Goal: Task Accomplishment & Management: Manage account settings

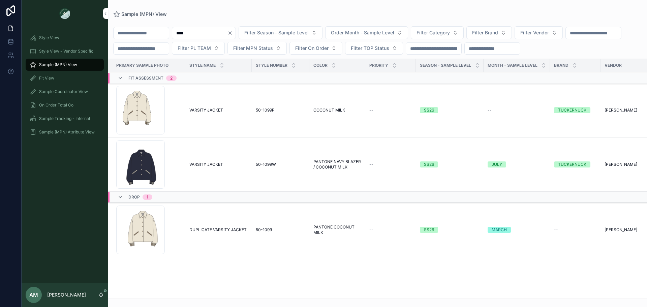
click at [233, 32] on icon "Clear" at bounding box center [229, 32] width 5 height 5
click at [541, 33] on span "Filter Vendor" at bounding box center [526, 32] width 29 height 7
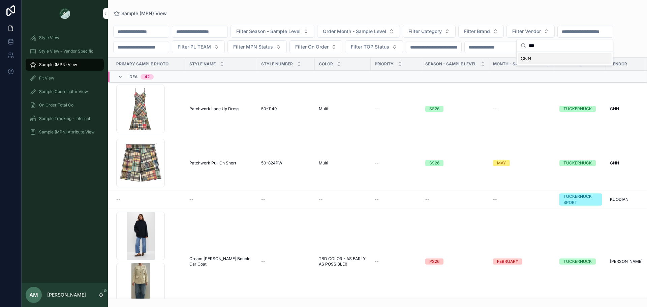
type input "***"
click at [548, 60] on div "GNN" at bounding box center [565, 58] width 94 height 11
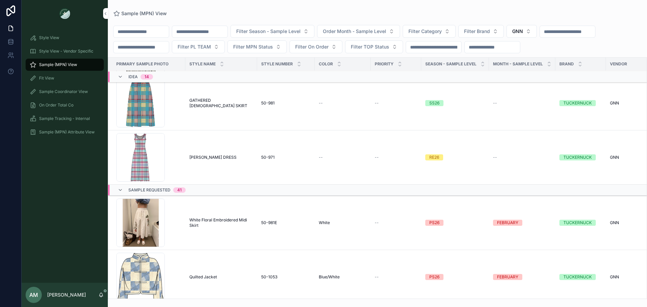
scroll to position [683, 0]
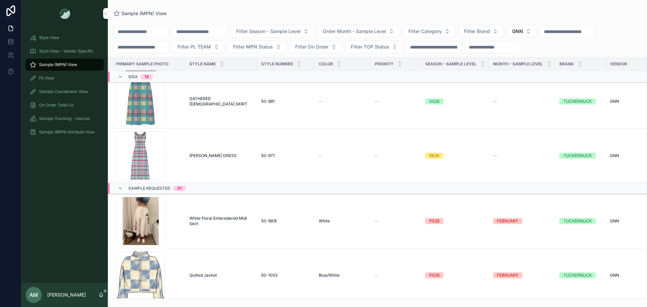
click at [134, 82] on div "Idea 14" at bounding box center [140, 76] width 25 height 11
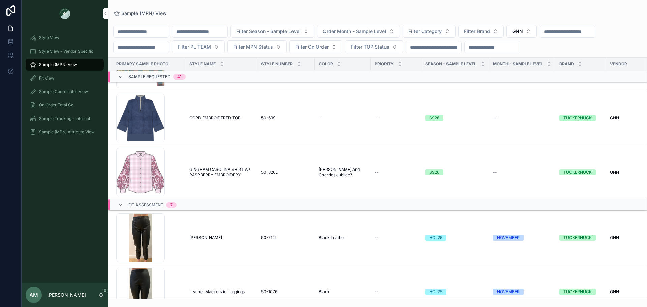
scroll to position [2217, 0]
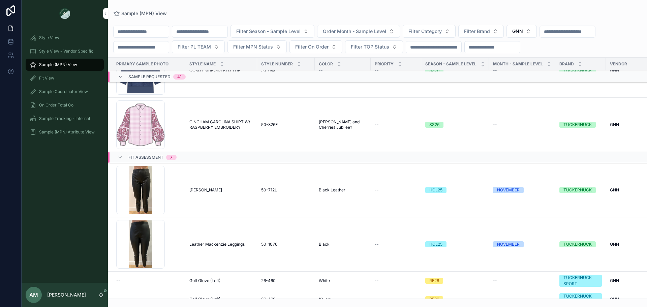
click at [153, 79] on span "Sample Requested" at bounding box center [149, 76] width 42 height 5
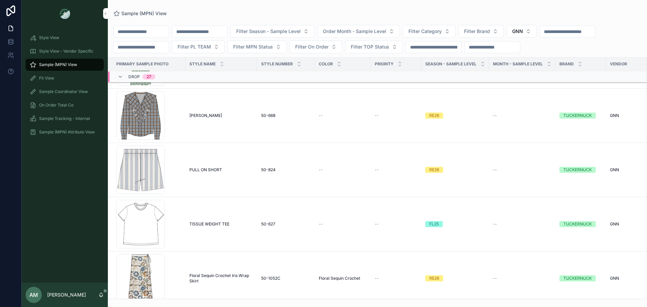
click at [132, 79] on span "Drop" at bounding box center [133, 76] width 11 height 5
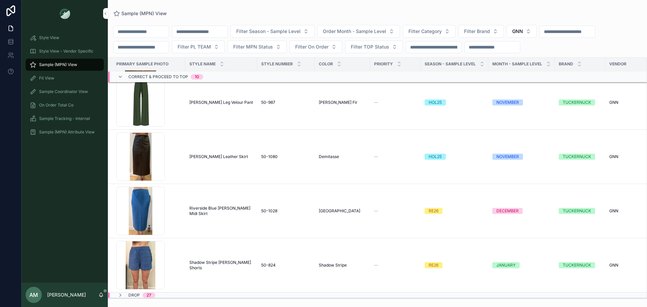
scroll to position [1034, 0]
click at [132, 79] on span "Correct & Proceed to TOP" at bounding box center [158, 76] width 60 height 5
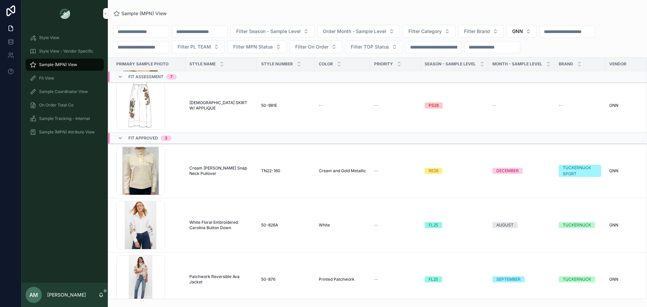
scroll to position [205, 0]
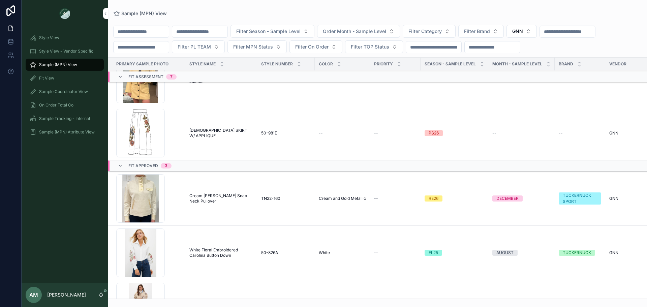
click at [207, 138] on span "[DEMOGRAPHIC_DATA] SKIRT W/ APPLIQUE" at bounding box center [221, 133] width 64 height 11
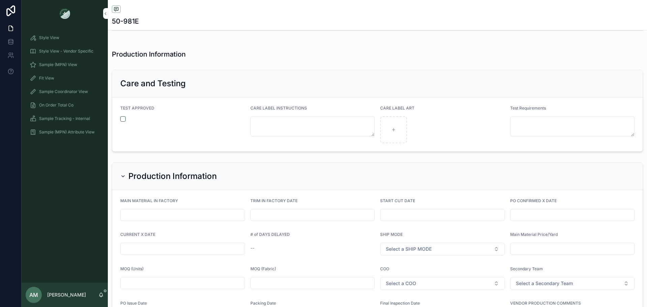
scroll to position [1448, 0]
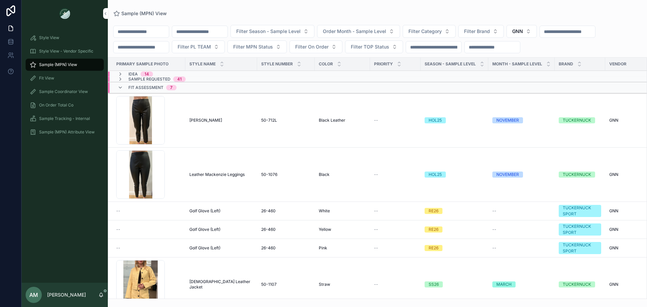
click at [127, 93] on div "Fit Assessment 7" at bounding box center [147, 87] width 59 height 11
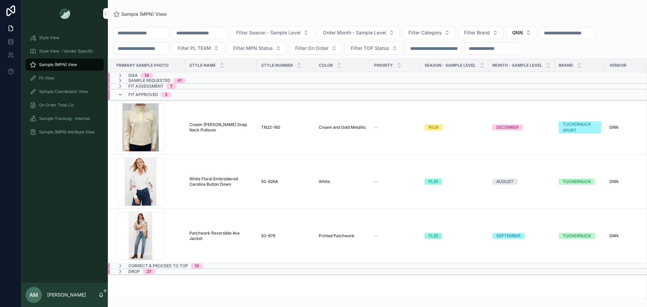
click at [130, 97] on span "Fit Approved" at bounding box center [143, 94] width 30 height 5
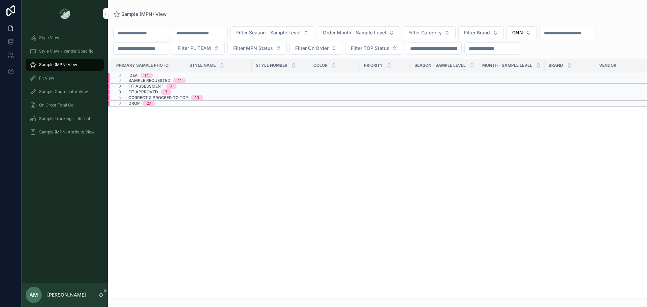
click at [218, 35] on input "scrollable content" at bounding box center [199, 32] width 55 height 9
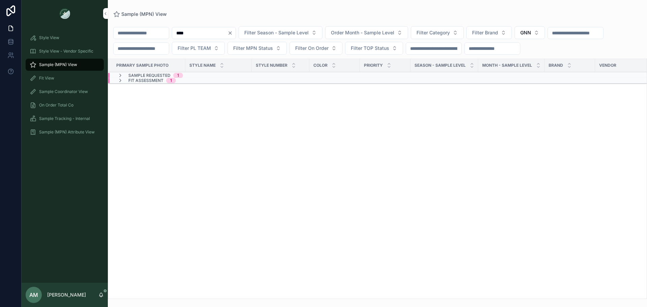
type input "****"
click at [209, 78] on div "Sample Requested 1" at bounding box center [208, 75] width 201 height 5
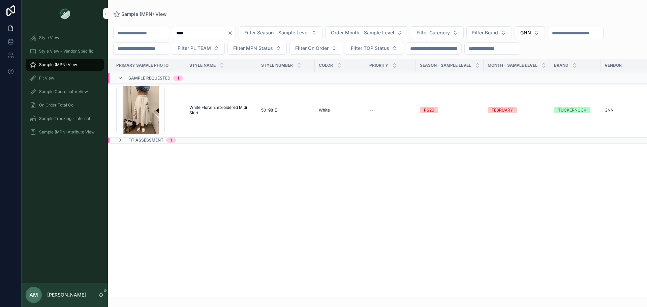
click at [199, 143] on div "Fit Assessment 1" at bounding box center [211, 139] width 206 height 5
click at [213, 116] on span "White Floral Embroidered Midi Skirt" at bounding box center [221, 110] width 64 height 11
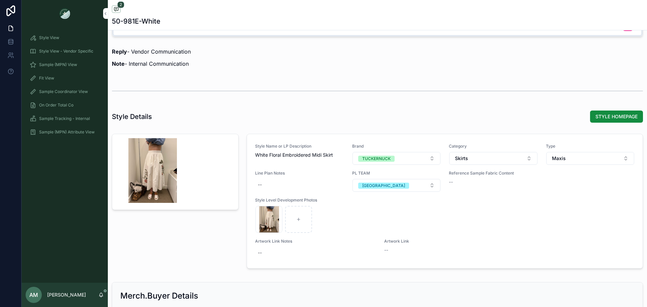
scroll to position [707, 0]
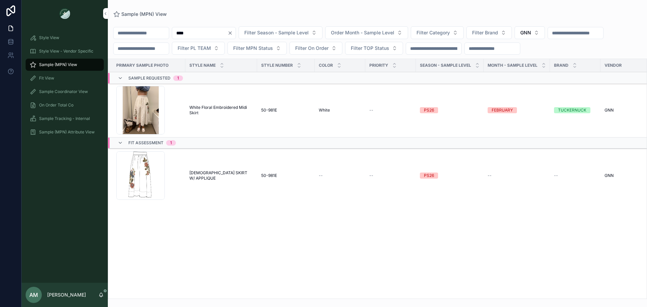
click at [194, 148] on div "Fit Assessment 1" at bounding box center [211, 142] width 206 height 11
click at [192, 143] on div "Fit Assessment 1" at bounding box center [211, 139] width 206 height 5
click at [204, 181] on span "[DEMOGRAPHIC_DATA] SKIRT W/ APPLIQUE" at bounding box center [221, 175] width 64 height 11
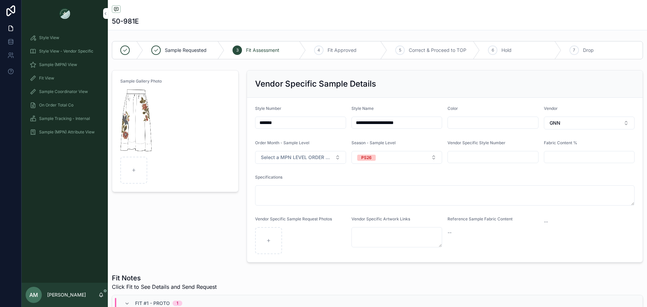
click at [354, 124] on input "**********" at bounding box center [397, 122] width 90 height 9
type input "**********"
click at [383, 87] on div "Vendor Specific Sample Details" at bounding box center [444, 83] width 379 height 11
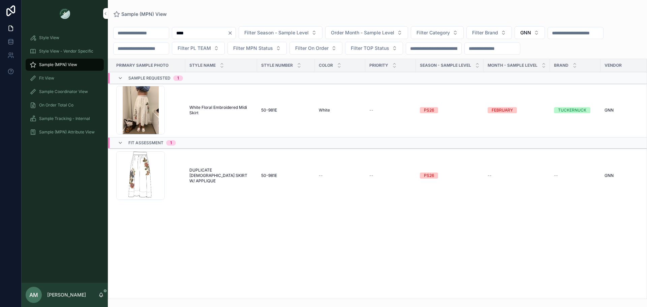
click at [154, 127] on div "4E724BC4-5F53-4D4B-AC27-1C6A5D39C98B_4_5005_c .jpeg" at bounding box center [140, 110] width 49 height 49
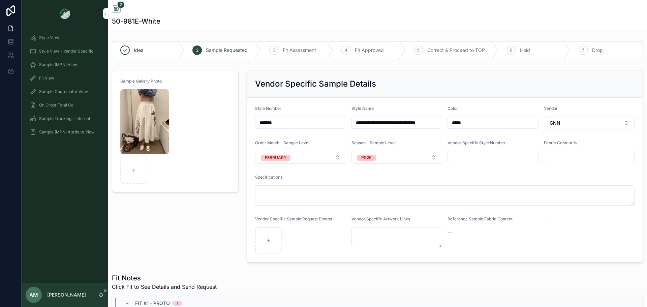
scroll to position [10, 0]
click at [144, 123] on img "scrollable content" at bounding box center [144, 121] width 49 height 65
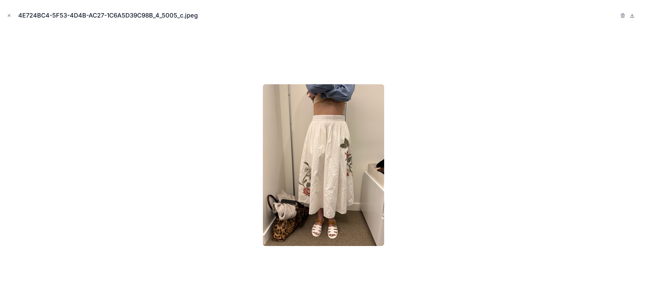
click at [9, 15] on icon "Close modal" at bounding box center [9, 15] width 5 height 5
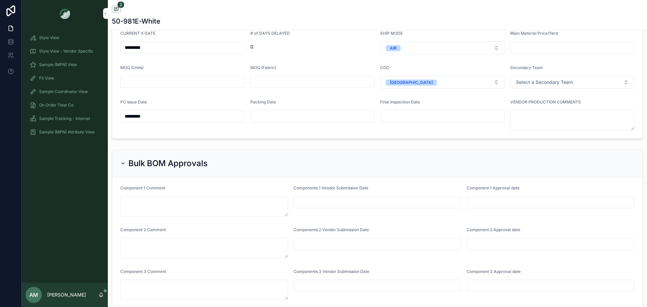
scroll to position [1686, 0]
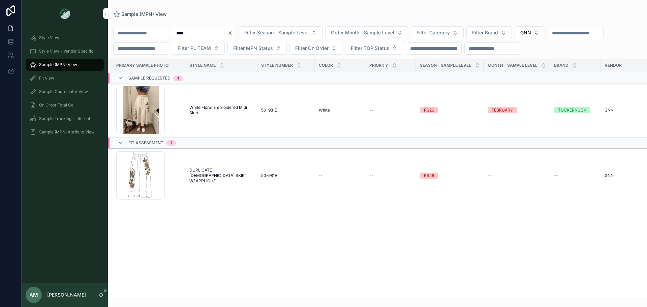
click at [230, 184] on span "DUPLICATE [DEMOGRAPHIC_DATA] SKIRT W/ APPLIQUE" at bounding box center [221, 175] width 64 height 16
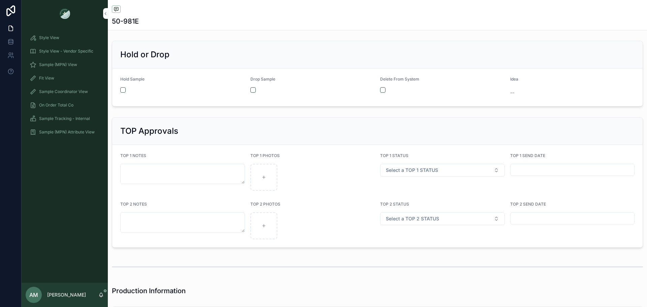
scroll to position [1107, 0]
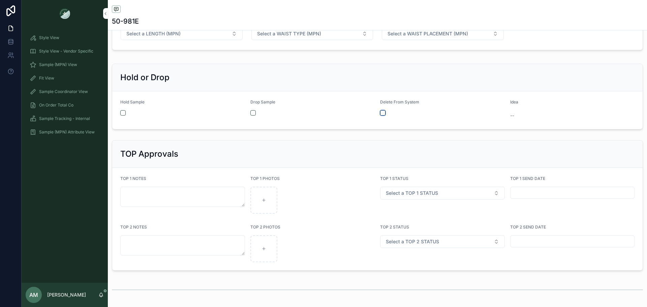
click at [380, 113] on button "scrollable content" at bounding box center [382, 112] width 5 height 5
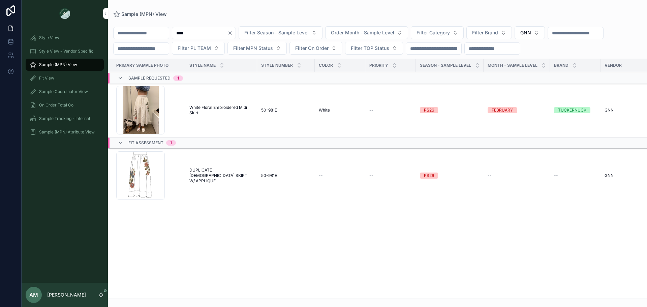
click at [121, 146] on icon "scrollable content" at bounding box center [120, 142] width 5 height 5
click at [206, 136] on td "White Floral Embroidered Midi Skirt White Floral Embroidered Midi Skirt" at bounding box center [221, 110] width 72 height 54
click at [202, 116] on span "White Floral Embroidered Midi Skirt" at bounding box center [221, 110] width 64 height 11
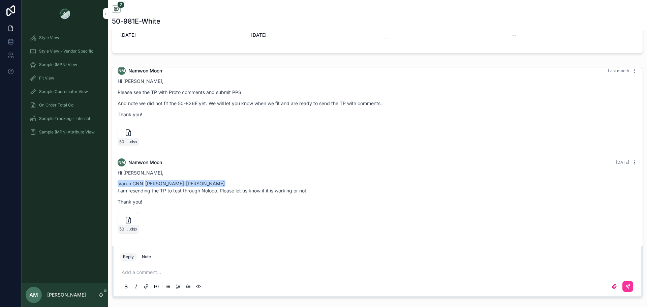
scroll to position [472, 0]
click at [125, 229] on span "50-981E_GNNEMBROIDERED-GATHERED-SKIRT-GNN_Proto_[DATE]" at bounding box center [123, 228] width 9 height 5
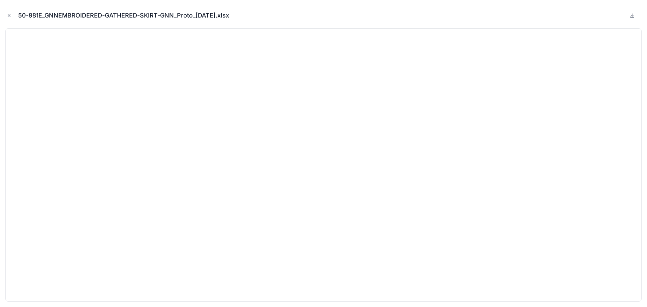
click at [7, 15] on icon "Close modal" at bounding box center [9, 15] width 5 height 5
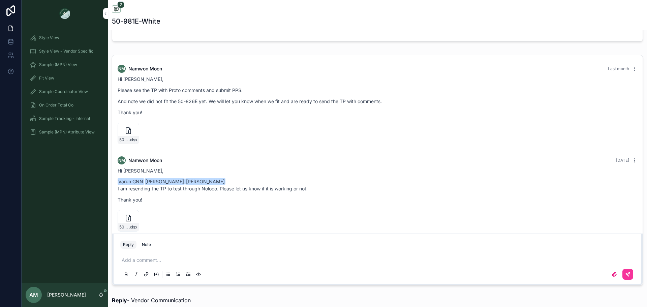
scroll to position [472, 0]
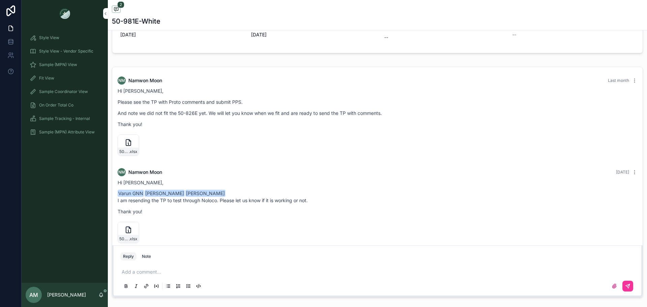
click at [65, 63] on span "Sample (MPN) View" at bounding box center [58, 64] width 38 height 5
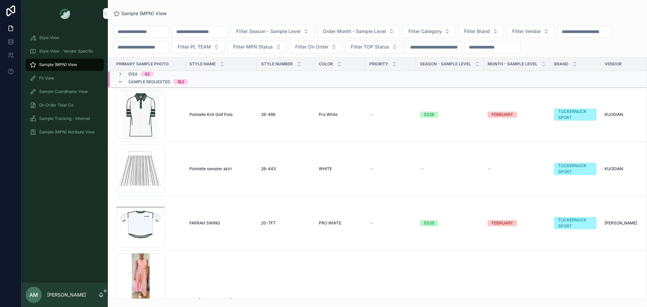
click at [211, 32] on input "scrollable content" at bounding box center [199, 31] width 55 height 9
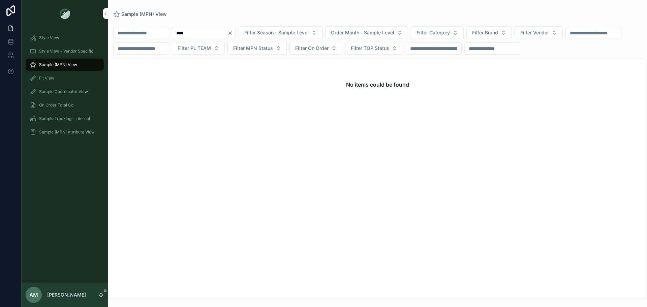
type input "****"
click at [233, 32] on icon "Clear" at bounding box center [229, 32] width 5 height 5
click at [554, 30] on button "Filter Vendor" at bounding box center [530, 32] width 48 height 13
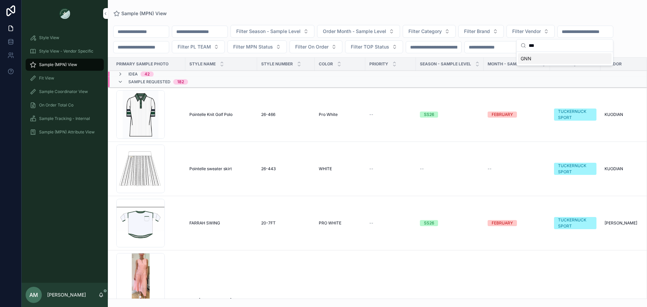
type input "***"
click at [555, 58] on div "GNN" at bounding box center [565, 58] width 94 height 11
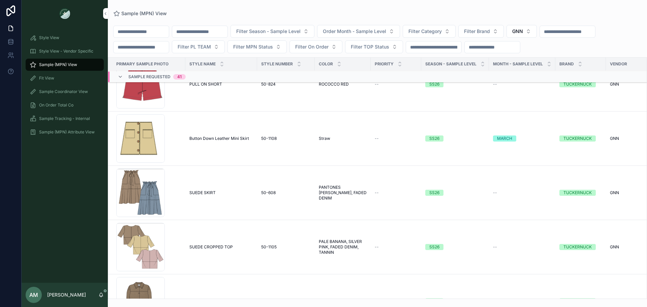
scroll to position [1259, 0]
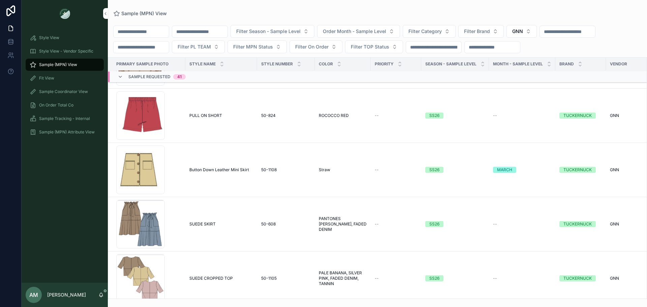
click at [229, 180] on td "Button Down Leather Mini Skirt Button Down Leather Mini Skirt" at bounding box center [221, 170] width 72 height 54
click at [229, 172] on span "Button Down Leather Mini Skirt" at bounding box center [219, 169] width 60 height 5
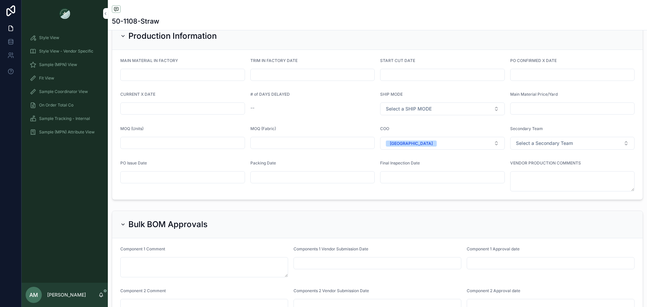
scroll to position [1583, 0]
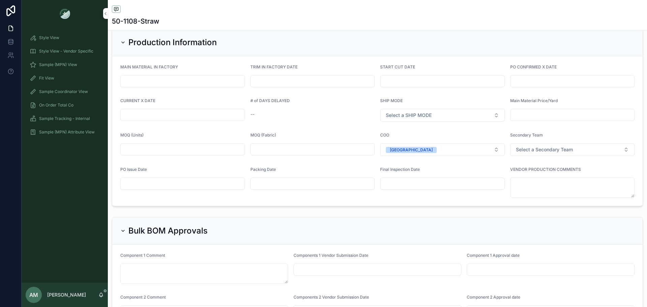
click at [160, 179] on input "scrollable content" at bounding box center [183, 183] width 124 height 9
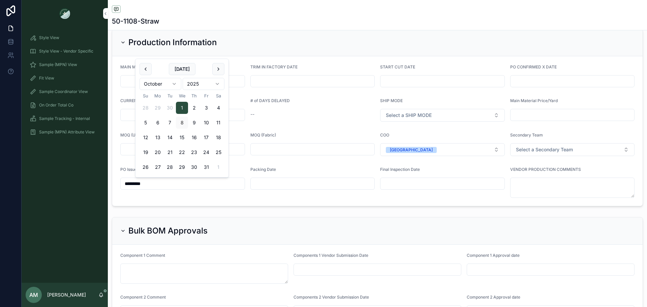
type input "*********"
click at [554, 75] on div "PO CONFIRMED X DATE" at bounding box center [572, 75] width 125 height 23
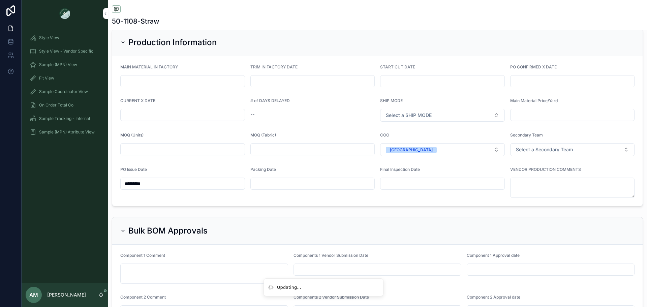
click at [552, 85] on input "scrollable content" at bounding box center [572, 80] width 124 height 9
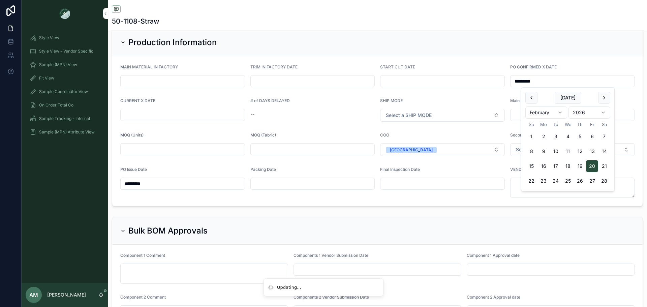
drag, startPoint x: 540, startPoint y: 79, endPoint x: 498, endPoint y: 78, distance: 42.1
click at [498, 78] on form "MAIN MATERIAL IN FACTORY TRIM IN FACTORY DATE START CUT DATE PO CONFIRMED X DAT…" at bounding box center [377, 131] width 530 height 150
type input "*********"
click at [180, 115] on input "scrollable content" at bounding box center [183, 114] width 124 height 9
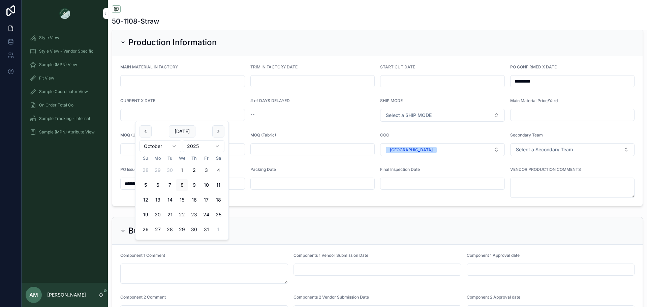
paste input "*********"
type input "*********"
click at [267, 128] on form "MAIN MATERIAL IN FACTORY TRIM IN FACTORY DATE START CUT DATE PO CONFIRMED X DAT…" at bounding box center [377, 131] width 530 height 150
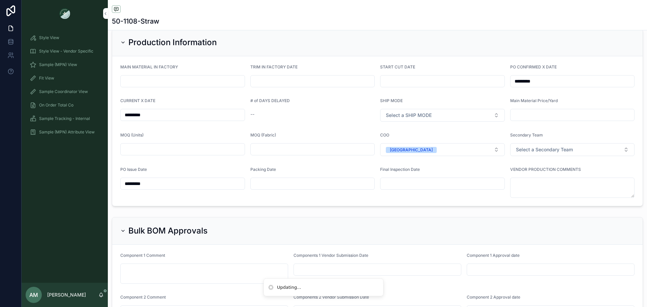
click at [382, 121] on button "Select a SHIP MODE" at bounding box center [442, 115] width 125 height 13
click at [416, 140] on div "AIR" at bounding box center [439, 142] width 94 height 10
